Goal: Register for event/course

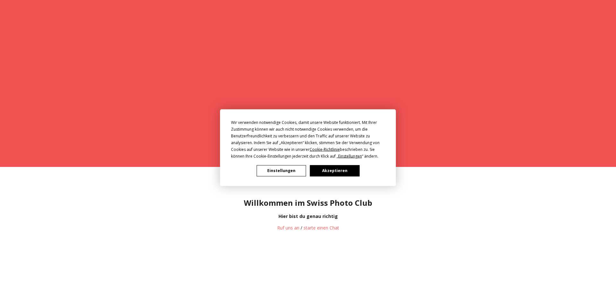
click at [337, 171] on button "Akzeptieren" at bounding box center [334, 170] width 49 height 11
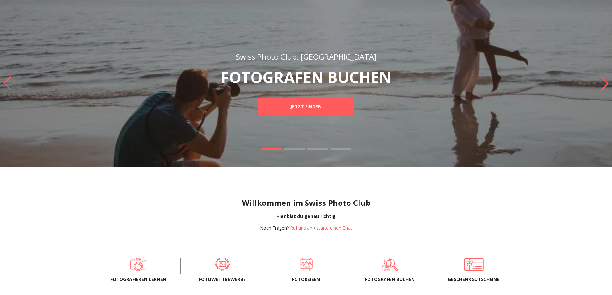
click at [416, 112] on div "JETZT FINDEN" at bounding box center [306, 106] width 226 height 17
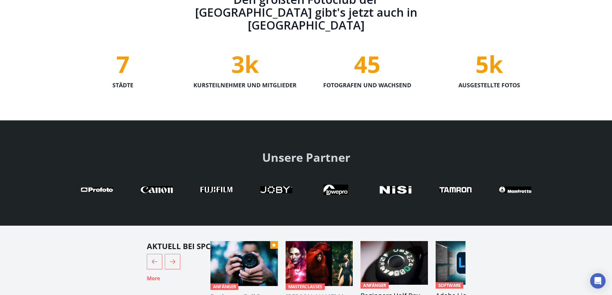
scroll to position [1445, 0]
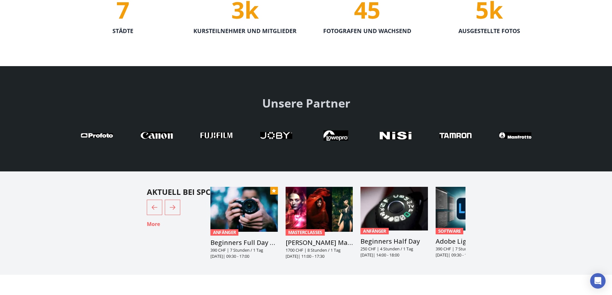
click at [172, 200] on button "Next" at bounding box center [172, 207] width 15 height 15
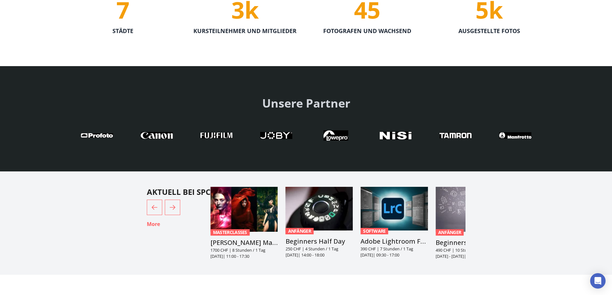
click at [172, 200] on button "Next" at bounding box center [172, 207] width 15 height 15
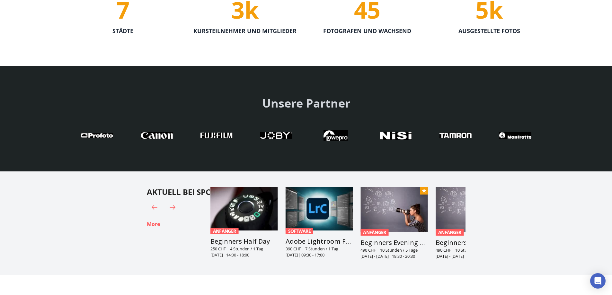
click at [172, 200] on button "Next" at bounding box center [172, 207] width 15 height 15
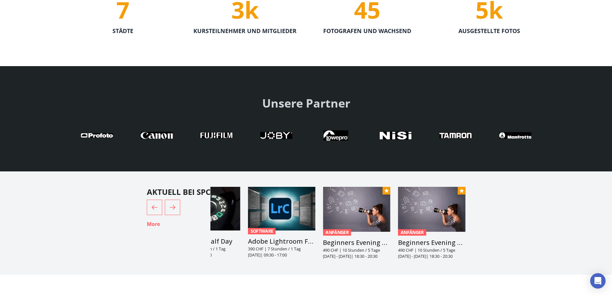
click at [172, 200] on button "Next" at bounding box center [172, 207] width 15 height 15
click at [171, 206] on icon at bounding box center [173, 208] width 8 height 8
click at [173, 205] on icon at bounding box center [173, 208] width 8 height 8
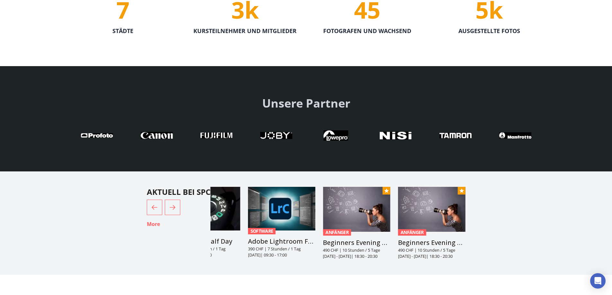
click at [151, 224] on link "More" at bounding box center [153, 224] width 13 height 8
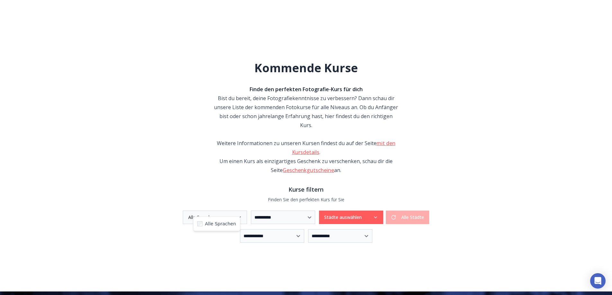
click at [237, 211] on button "Alle Sprachen" at bounding box center [215, 217] width 64 height 13
click at [375, 215] on icon "button" at bounding box center [375, 217] width 5 height 5
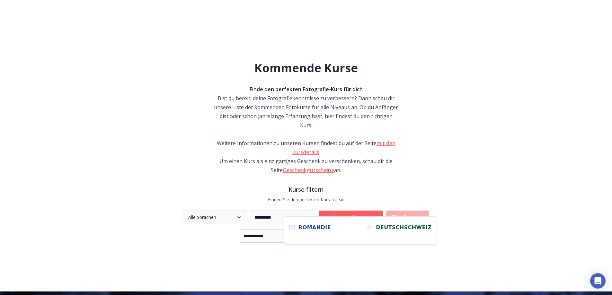
click at [599, 161] on div "**********" at bounding box center [306, 215] width 612 height 368
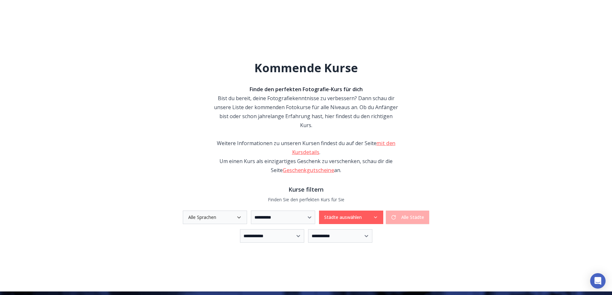
click at [377, 211] on button "Städte auswählen" at bounding box center [351, 217] width 64 height 13
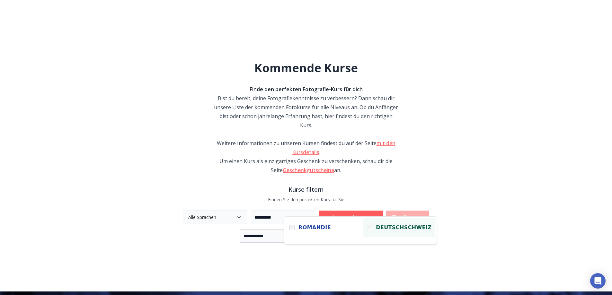
click at [376, 226] on span "Deutschschweiz" at bounding box center [404, 228] width 56 height 8
click at [379, 225] on span "Deutschschweiz" at bounding box center [404, 228] width 56 height 8
click at [380, 249] on div "**********" at bounding box center [305, 161] width 411 height 261
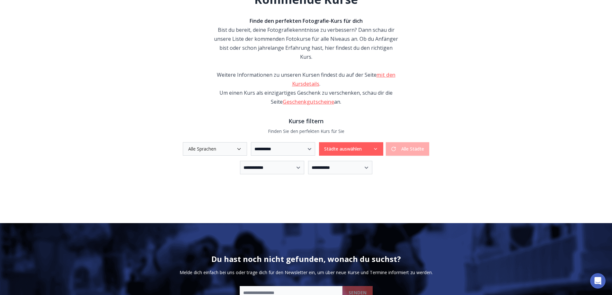
scroll to position [64, 0]
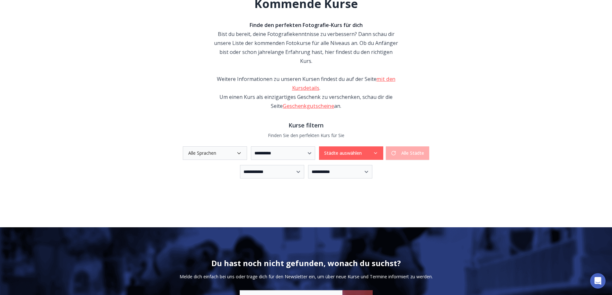
click at [311, 78] on link "mit den Kursdetails" at bounding box center [343, 83] width 103 height 16
